Goal: Transaction & Acquisition: Purchase product/service

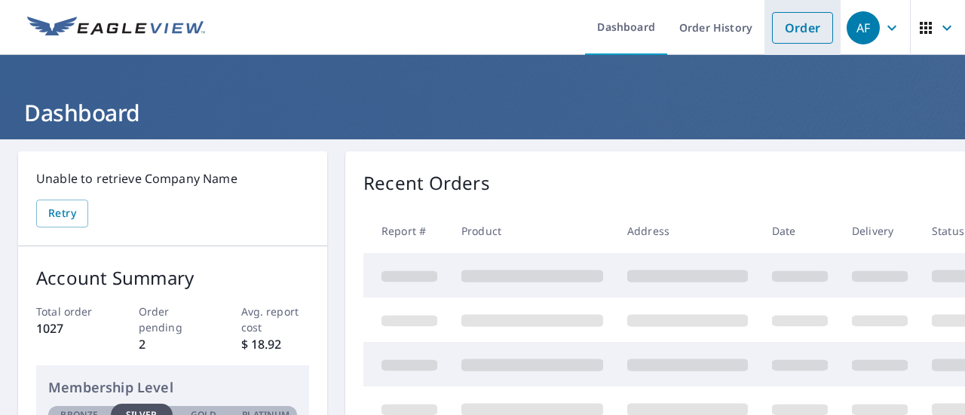
click at [802, 38] on link "Order" at bounding box center [802, 28] width 61 height 32
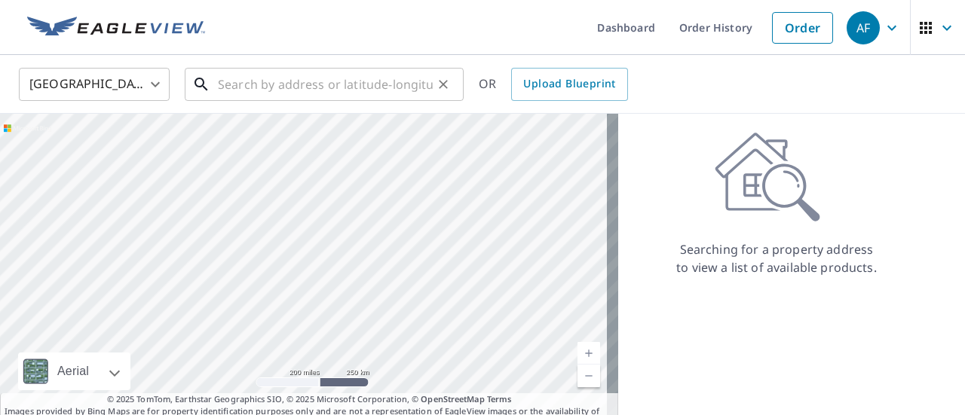
click at [321, 94] on input "text" at bounding box center [325, 84] width 215 height 42
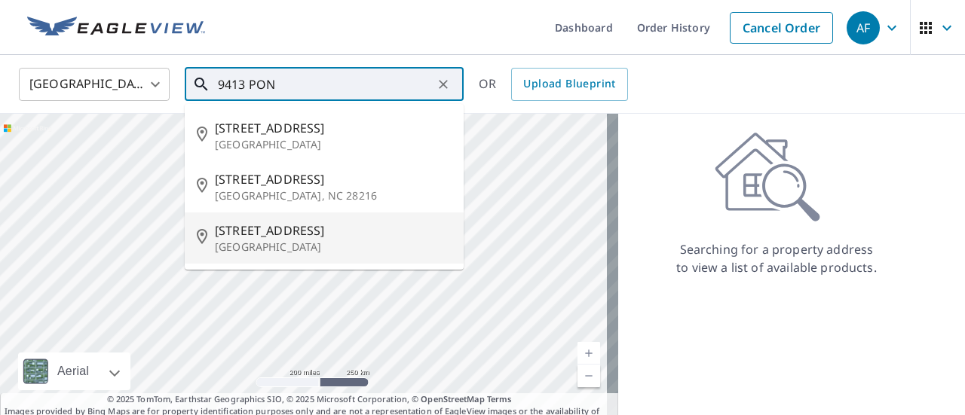
click at [266, 244] on p "[GEOGRAPHIC_DATA]" at bounding box center [333, 247] width 237 height 15
type input "[STREET_ADDRESS]"
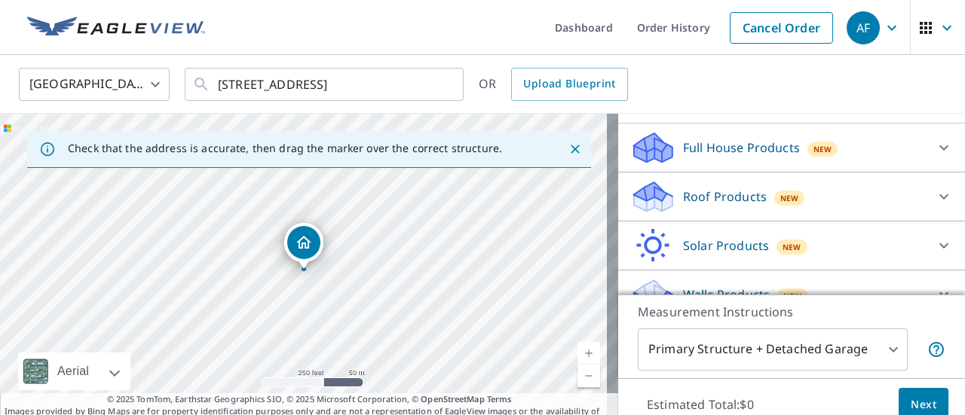
click at [835, 215] on div "Roof Products New" at bounding box center [778, 196] width 296 height 35
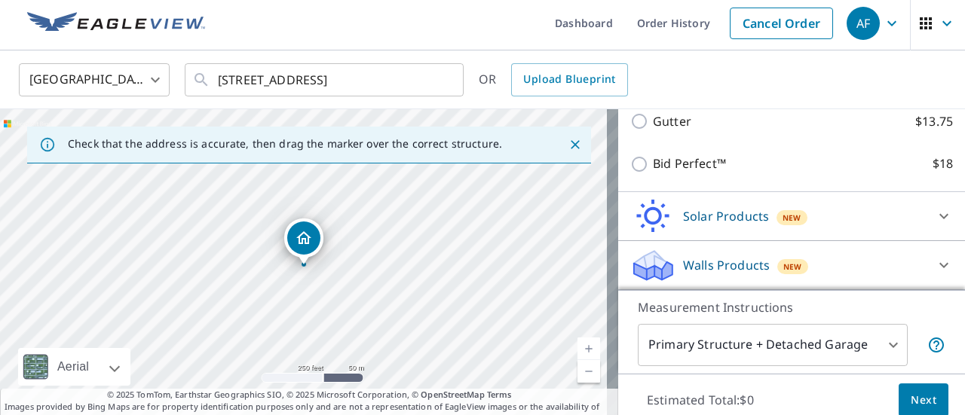
scroll to position [5, 0]
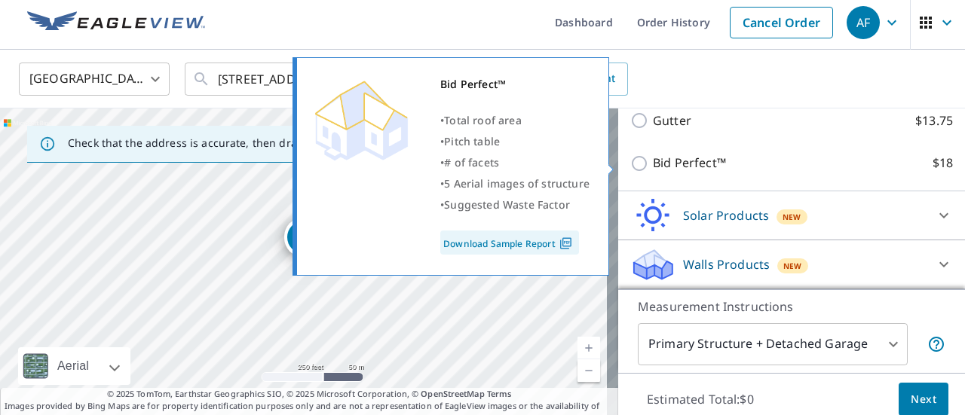
click at [793, 170] on label "Bid Perfect™ $18" at bounding box center [803, 163] width 300 height 19
click at [653, 170] on input "Bid Perfect™ $18" at bounding box center [641, 164] width 23 height 18
checkbox input "true"
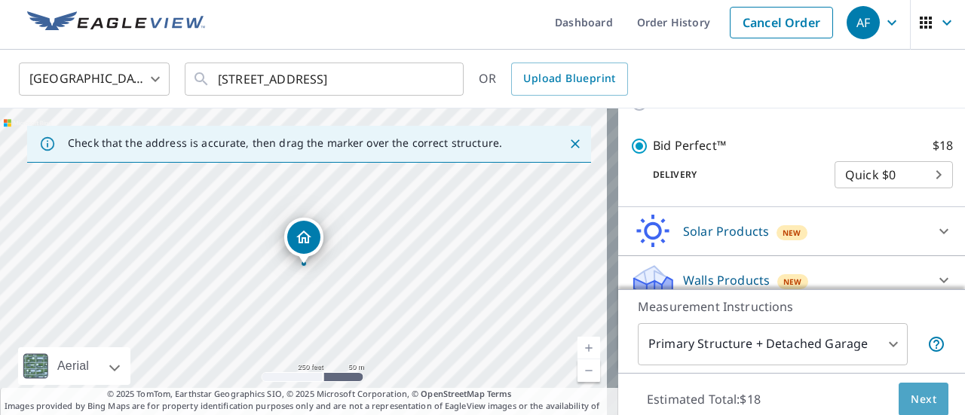
click at [927, 397] on button "Next" at bounding box center [924, 400] width 50 height 34
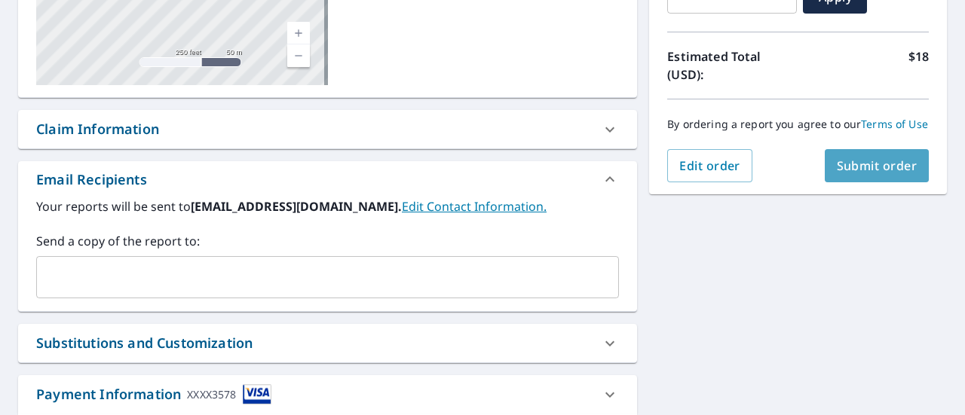
click at [852, 182] on button "Submit order" at bounding box center [877, 165] width 105 height 33
checkbox input "true"
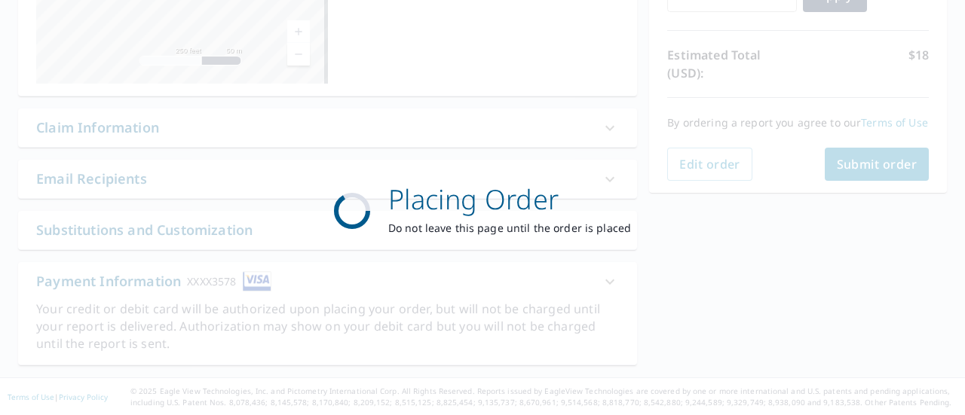
scroll to position [305, 0]
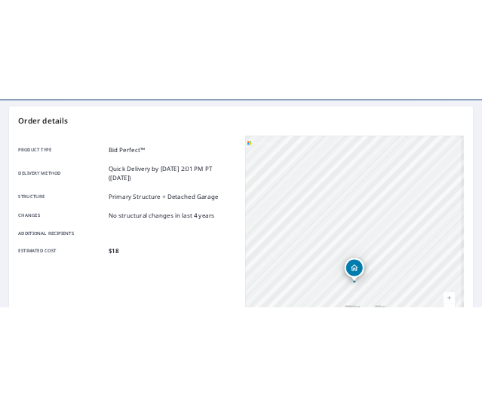
scroll to position [133, 0]
